Goal: Information Seeking & Learning: Learn about a topic

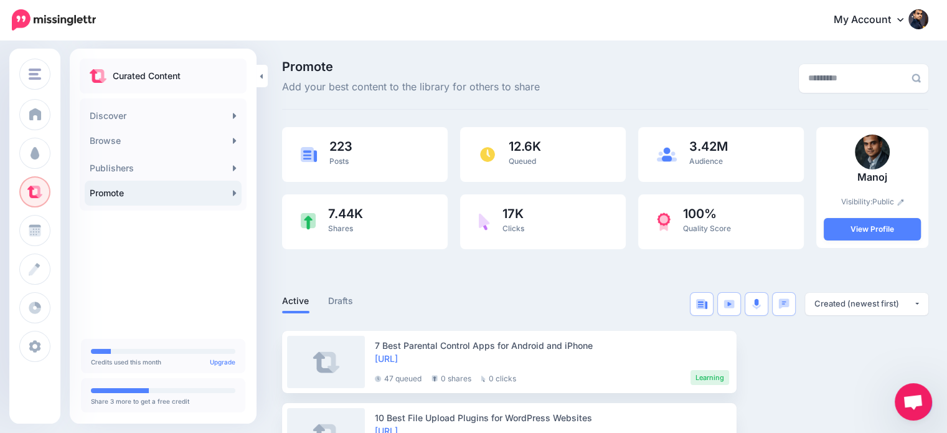
click at [627, 283] on div at bounding box center [605, 273] width 646 height 37
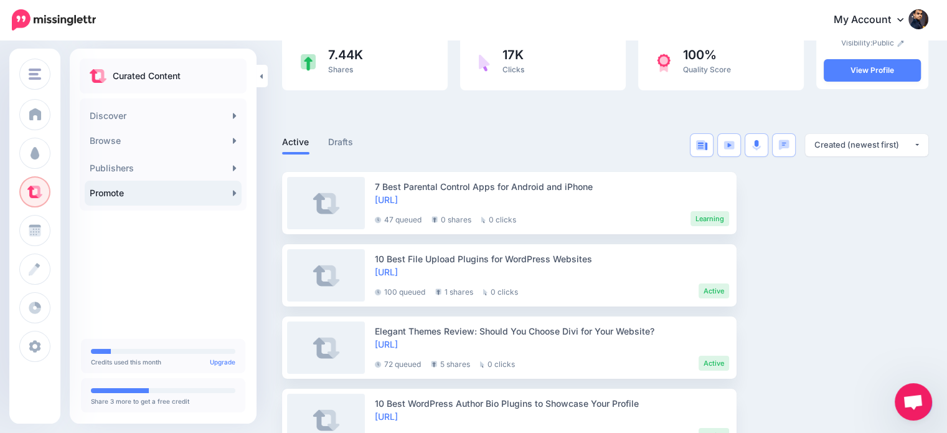
scroll to position [197, 0]
